Goal: Find contact information: Find contact information

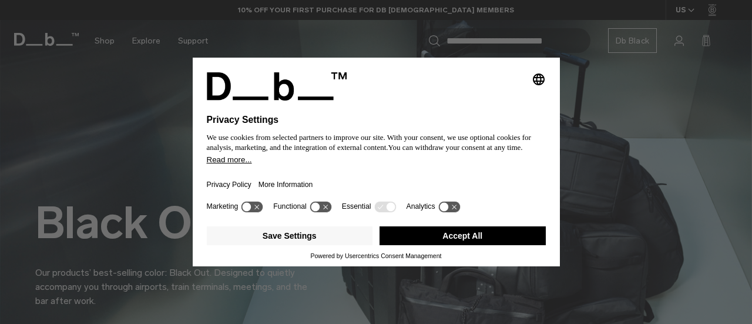
click at [443, 238] on button "Accept All" at bounding box center [463, 235] width 166 height 19
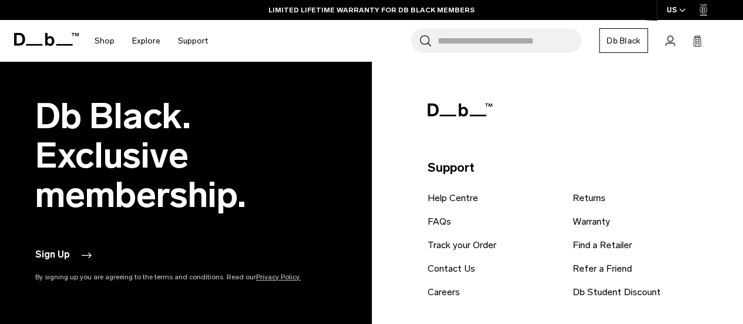
scroll to position [2561, 0]
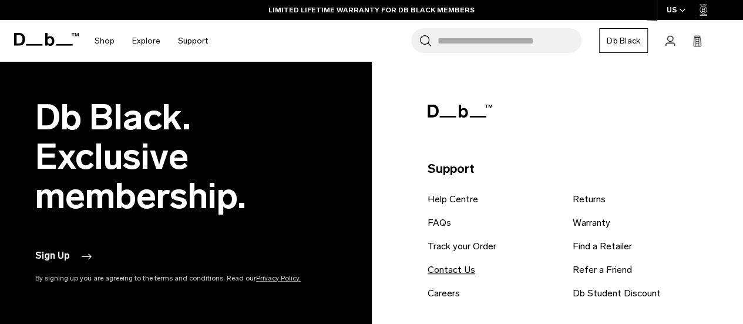
click at [451, 265] on link "Contact Us" at bounding box center [452, 270] width 48 height 14
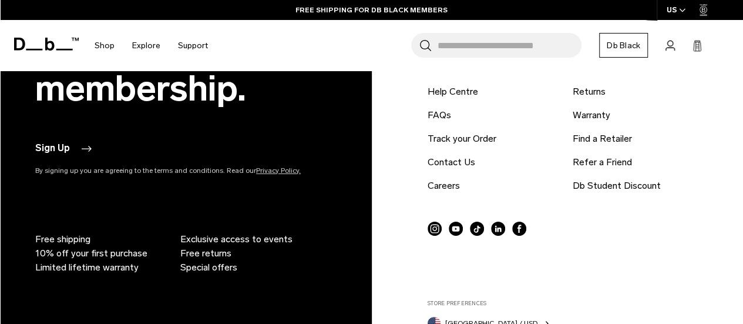
scroll to position [705, 0]
